Goal: Information Seeking & Learning: Learn about a topic

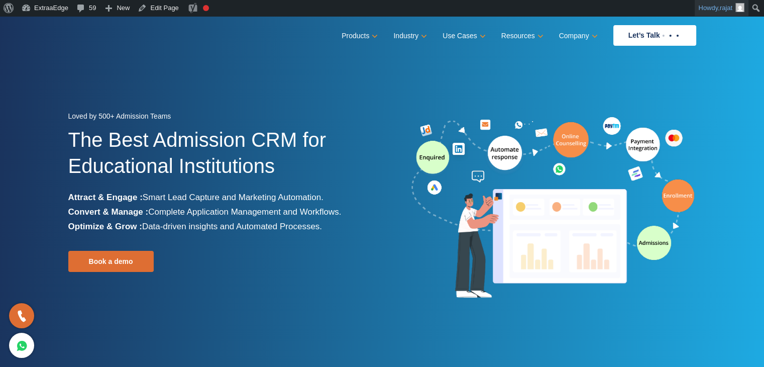
click at [739, 6] on img "Toolbar" at bounding box center [739, 7] width 9 height 9
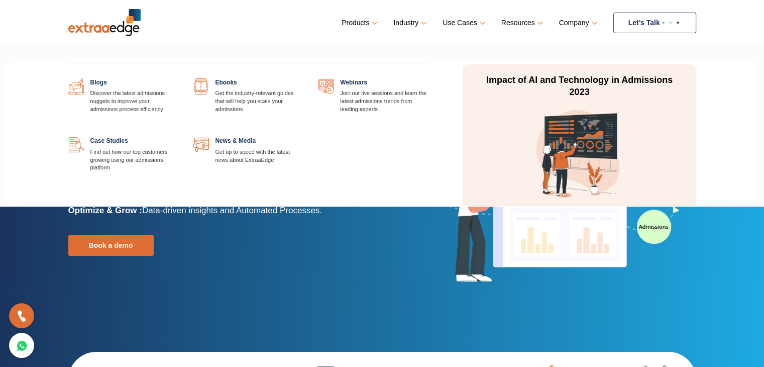
click at [567, 121] on img at bounding box center [579, 153] width 90 height 90
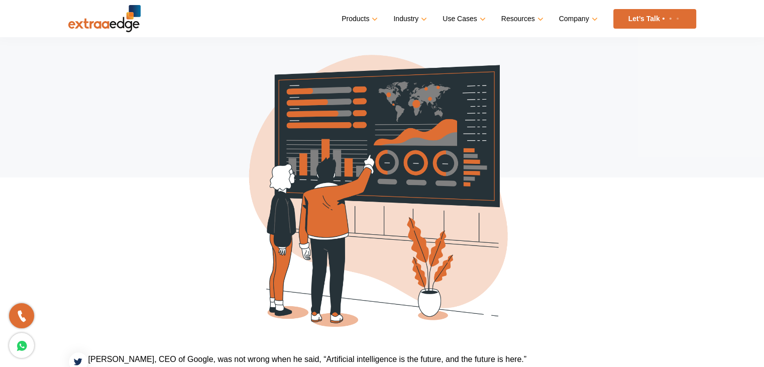
scroll to position [100, 0]
